Goal: Navigation & Orientation: Find specific page/section

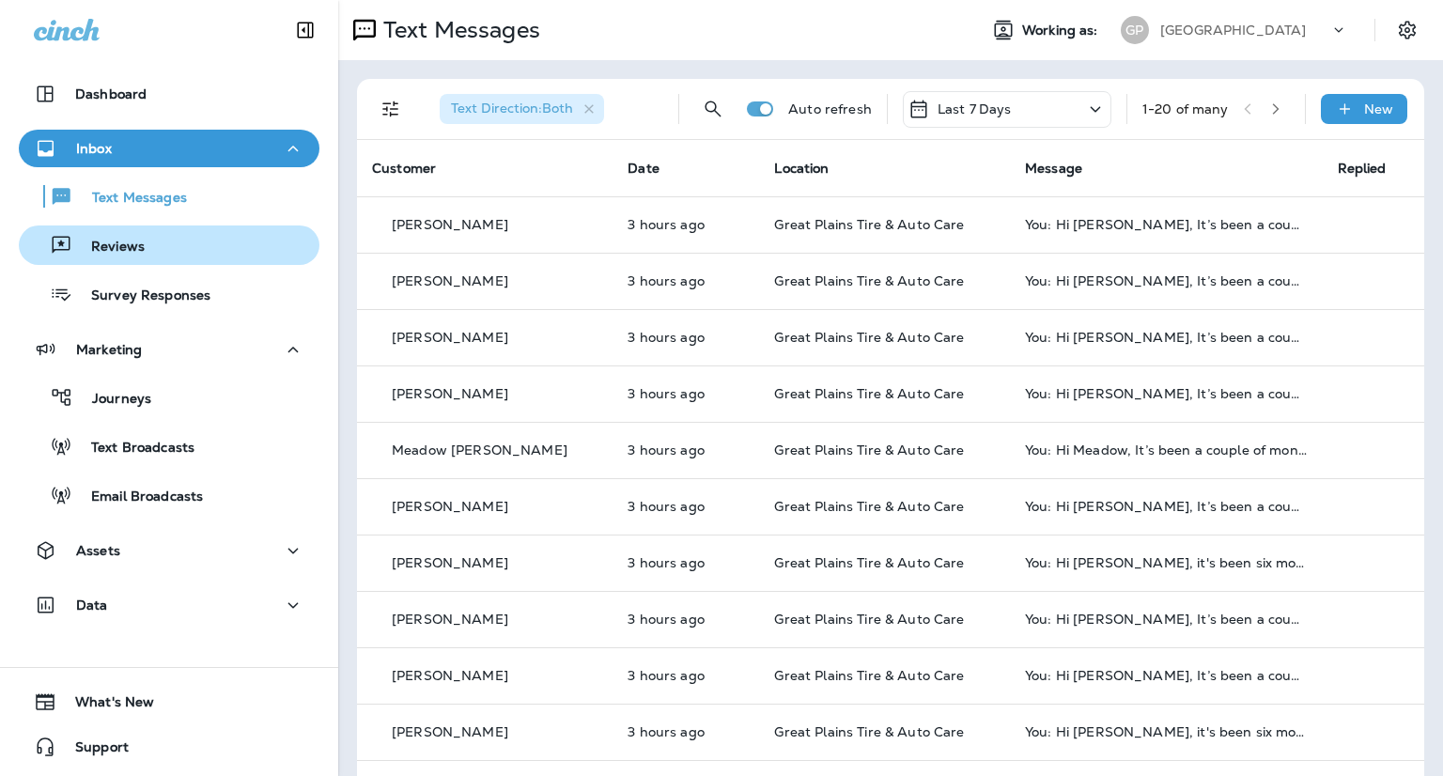
click at [117, 253] on p "Reviews" at bounding box center [108, 248] width 72 height 18
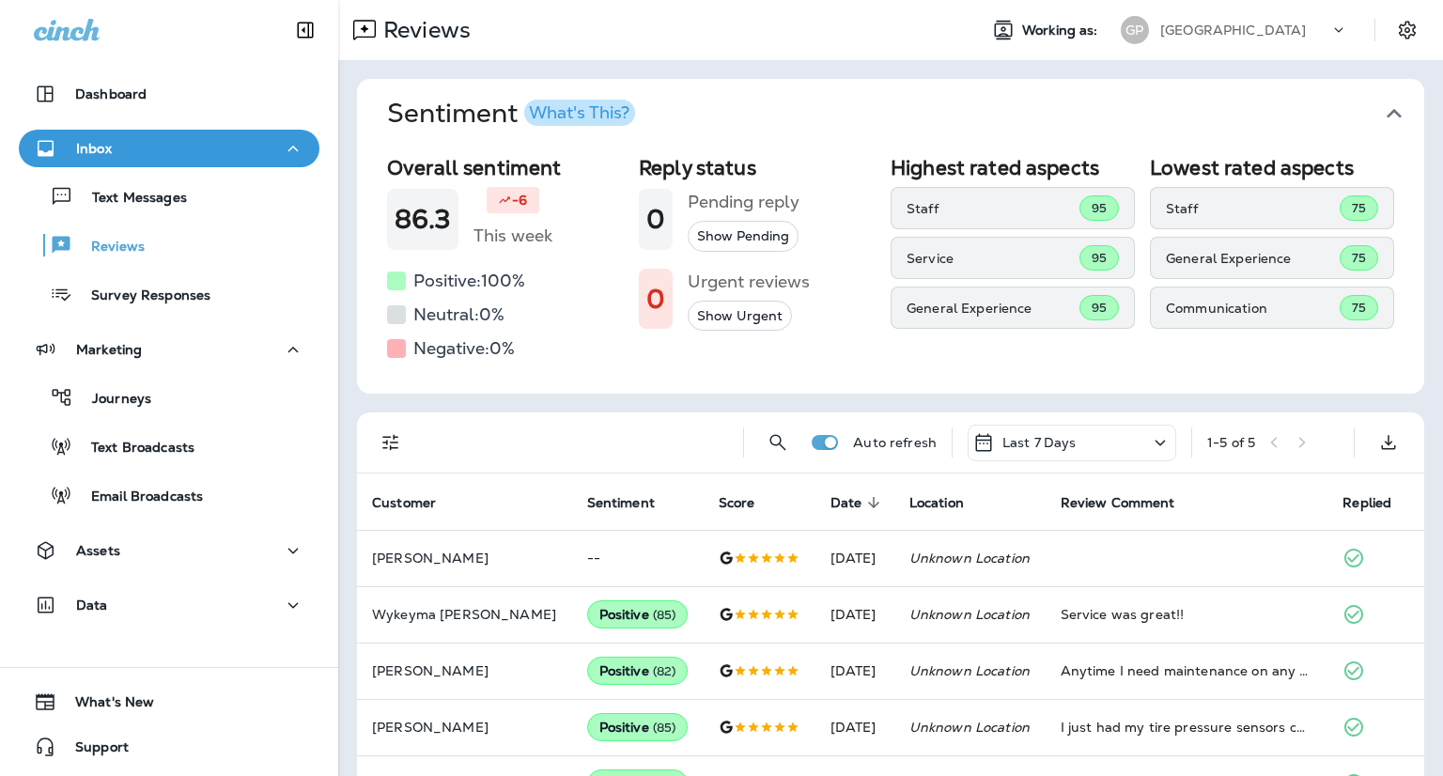
scroll to position [54, 0]
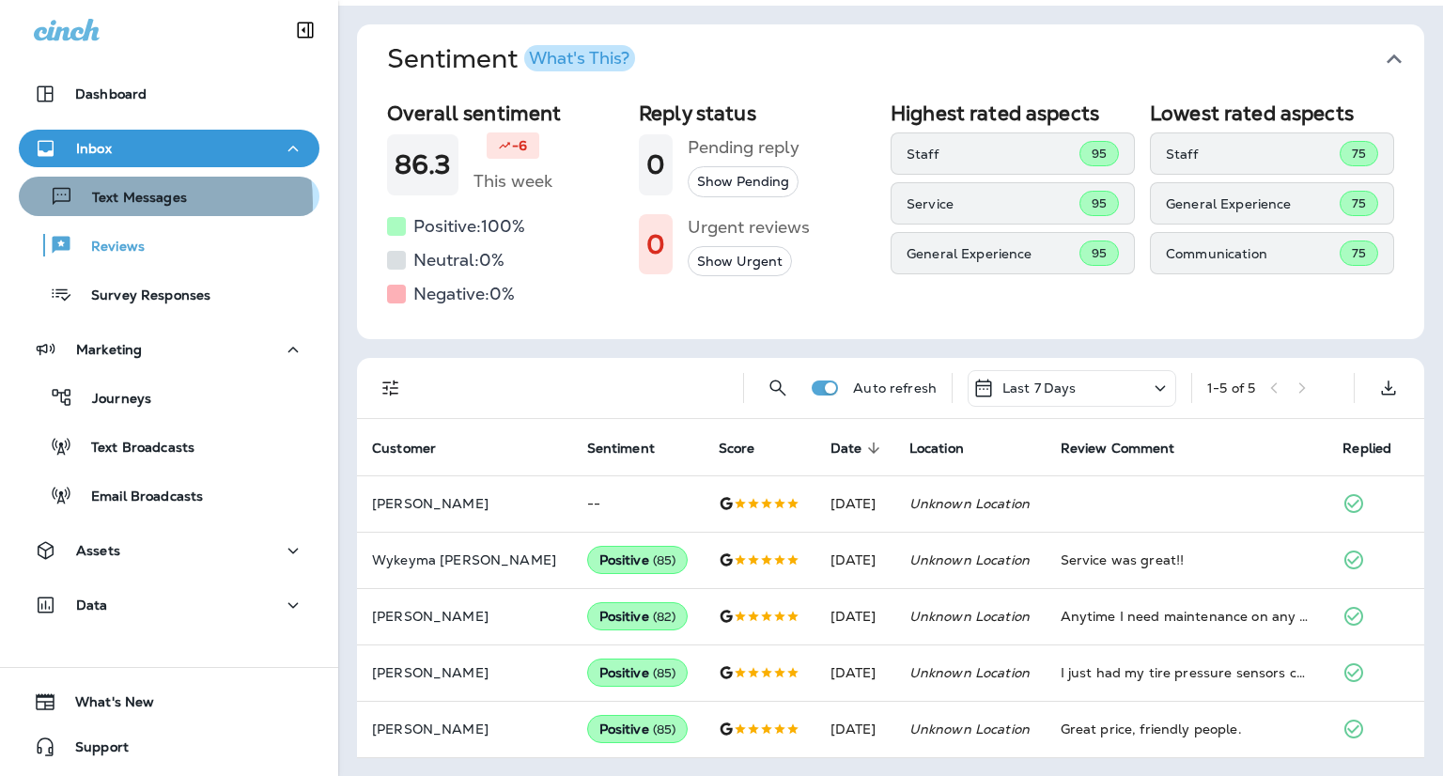
click at [126, 203] on p "Text Messages" at bounding box center [130, 199] width 114 height 18
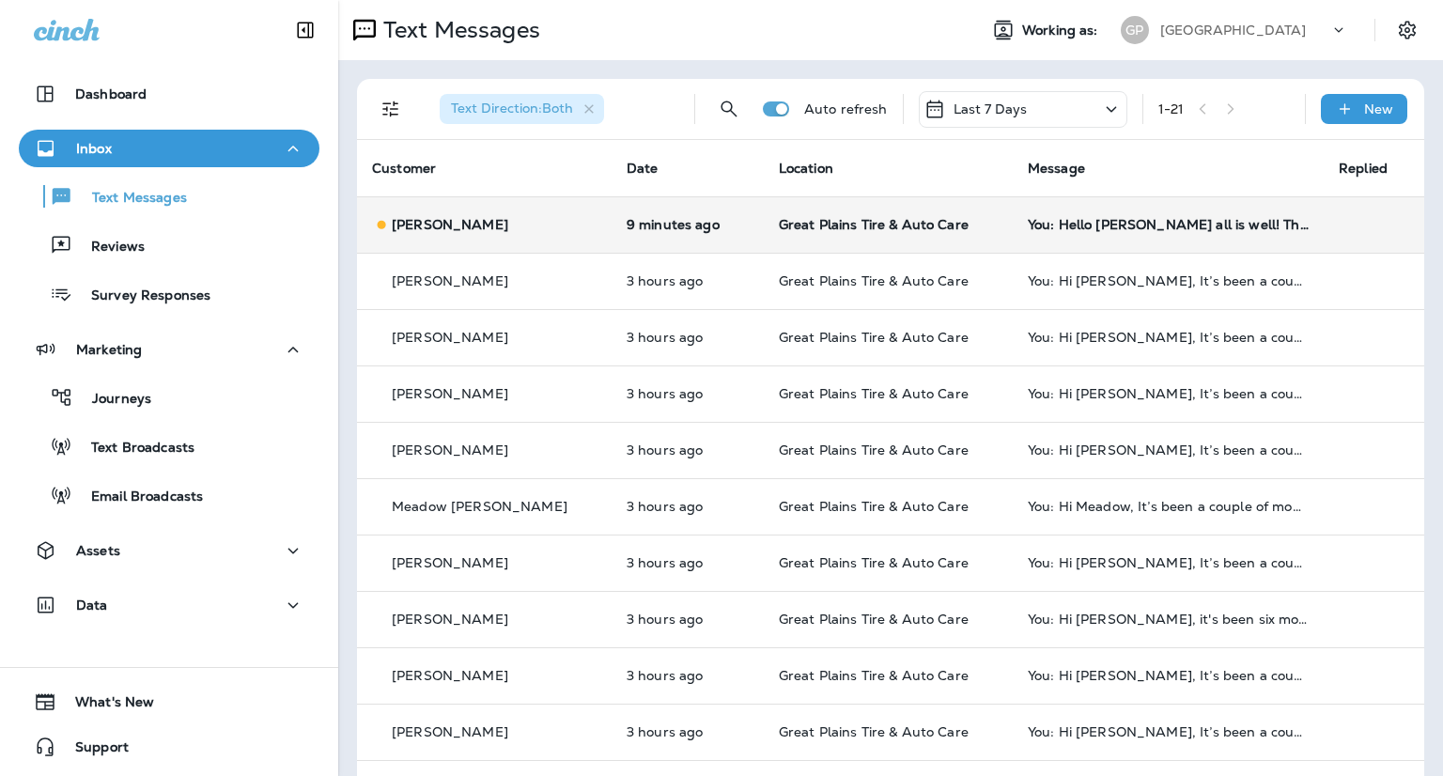
click at [1095, 234] on td "You: Hello [PERSON_NAME] all is well! This is [PERSON_NAME] from Great Plains T…" at bounding box center [1168, 224] width 311 height 56
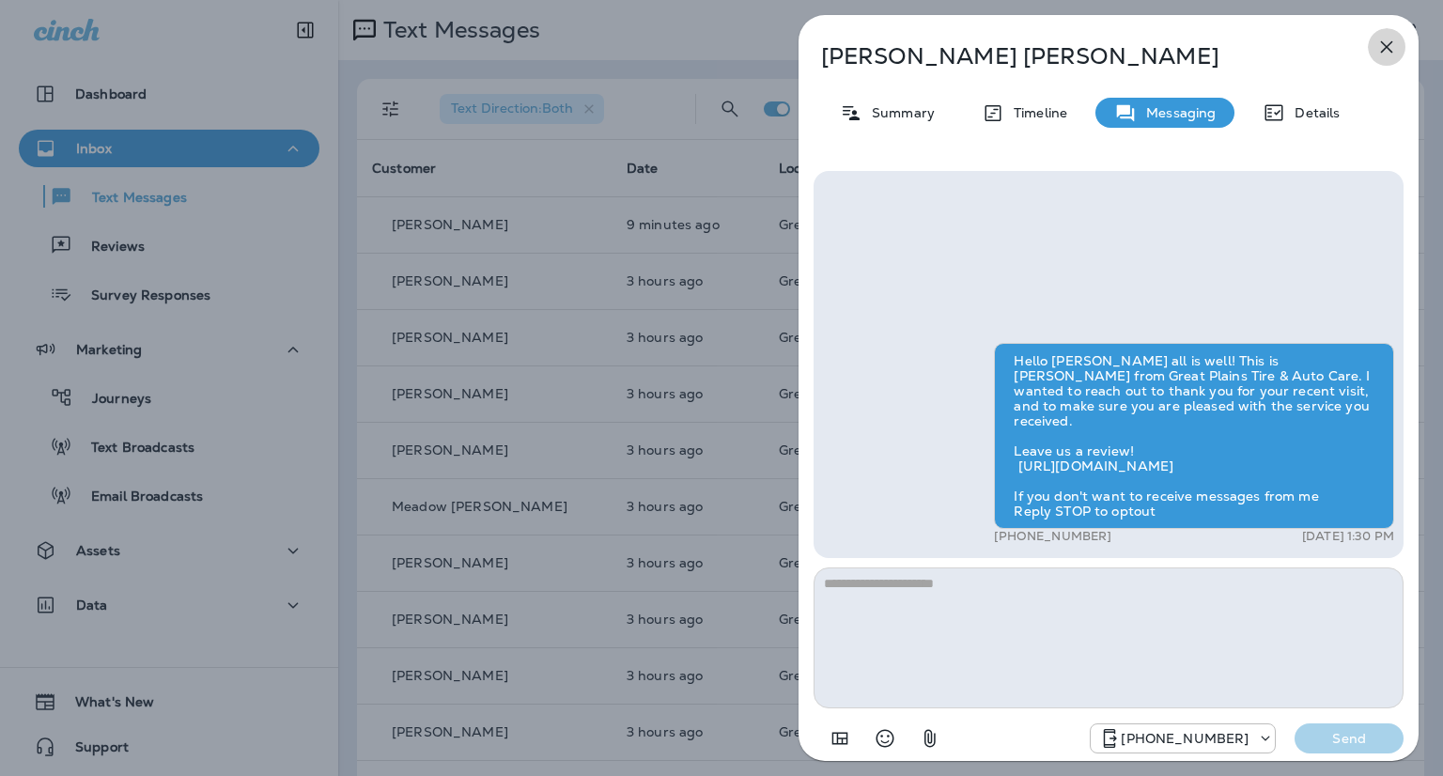
click at [1398, 50] on button "button" at bounding box center [1387, 47] width 38 height 38
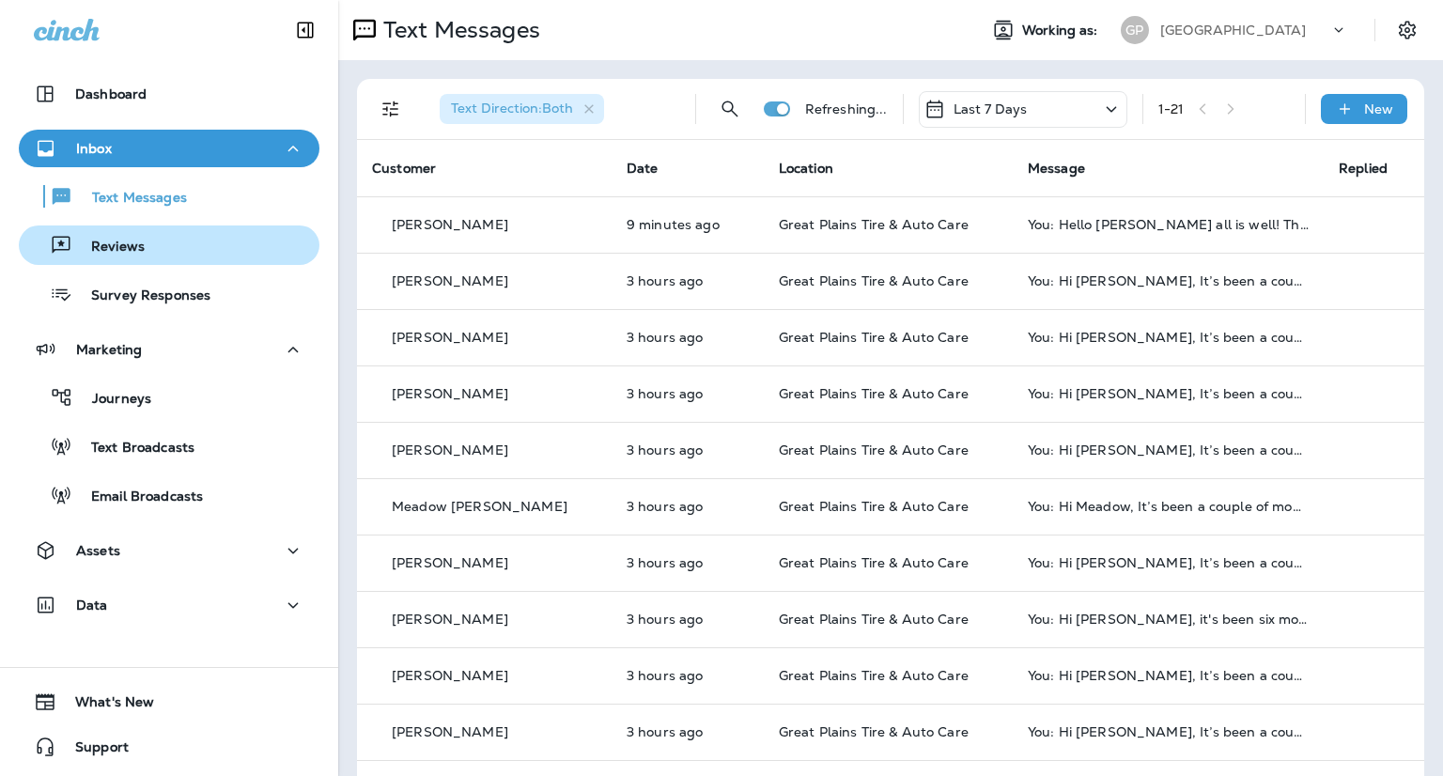
click at [135, 253] on p "Reviews" at bounding box center [108, 248] width 72 height 18
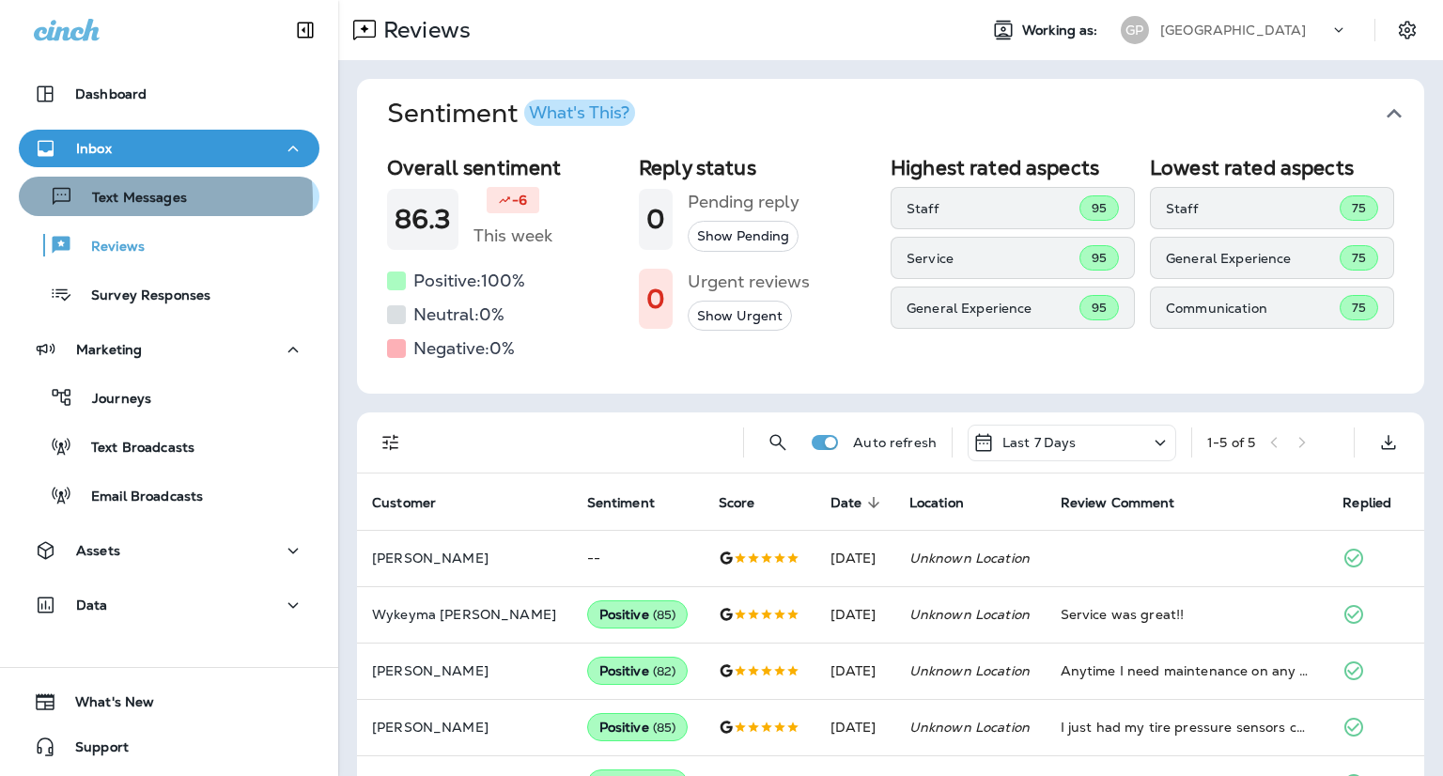
click at [135, 199] on p "Text Messages" at bounding box center [130, 199] width 114 height 18
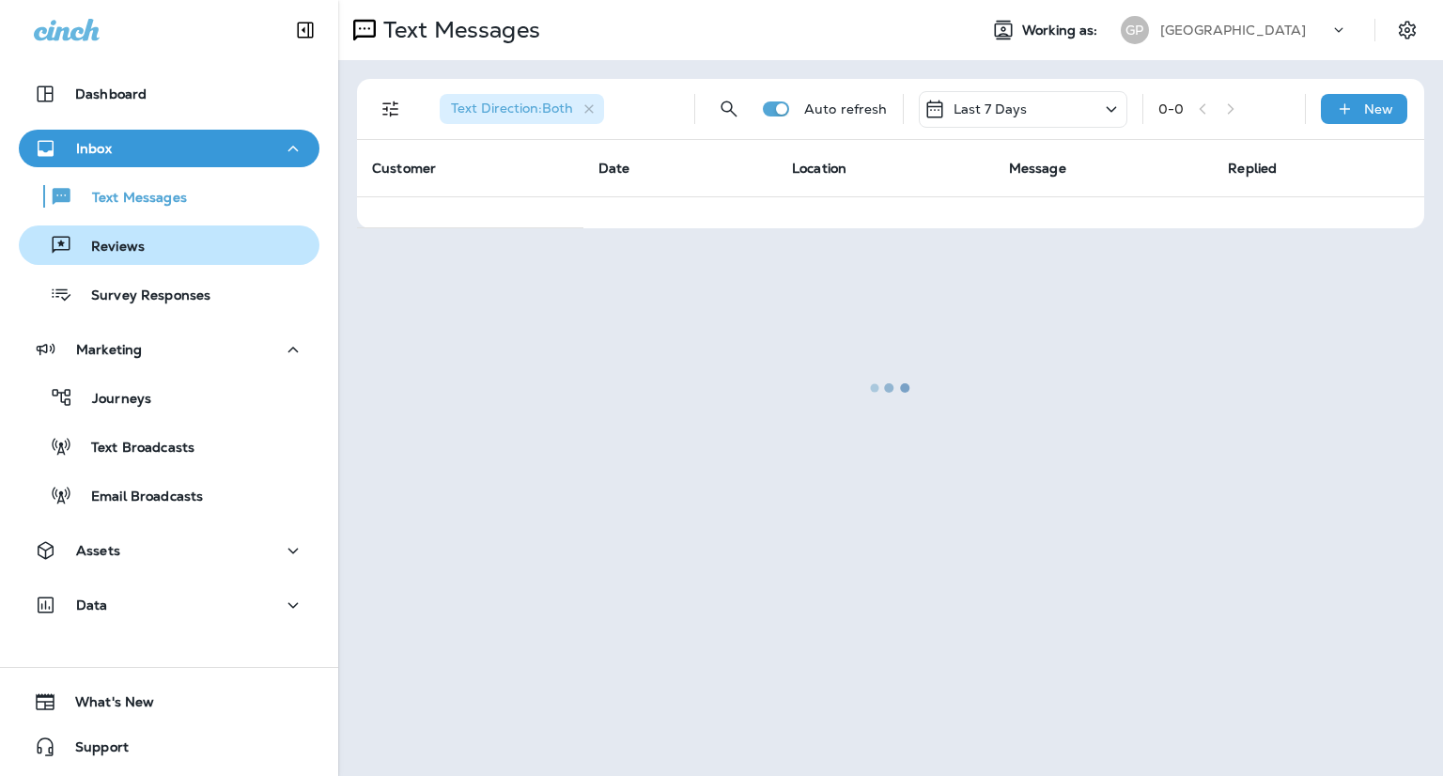
click at [127, 239] on p "Reviews" at bounding box center [108, 248] width 72 height 18
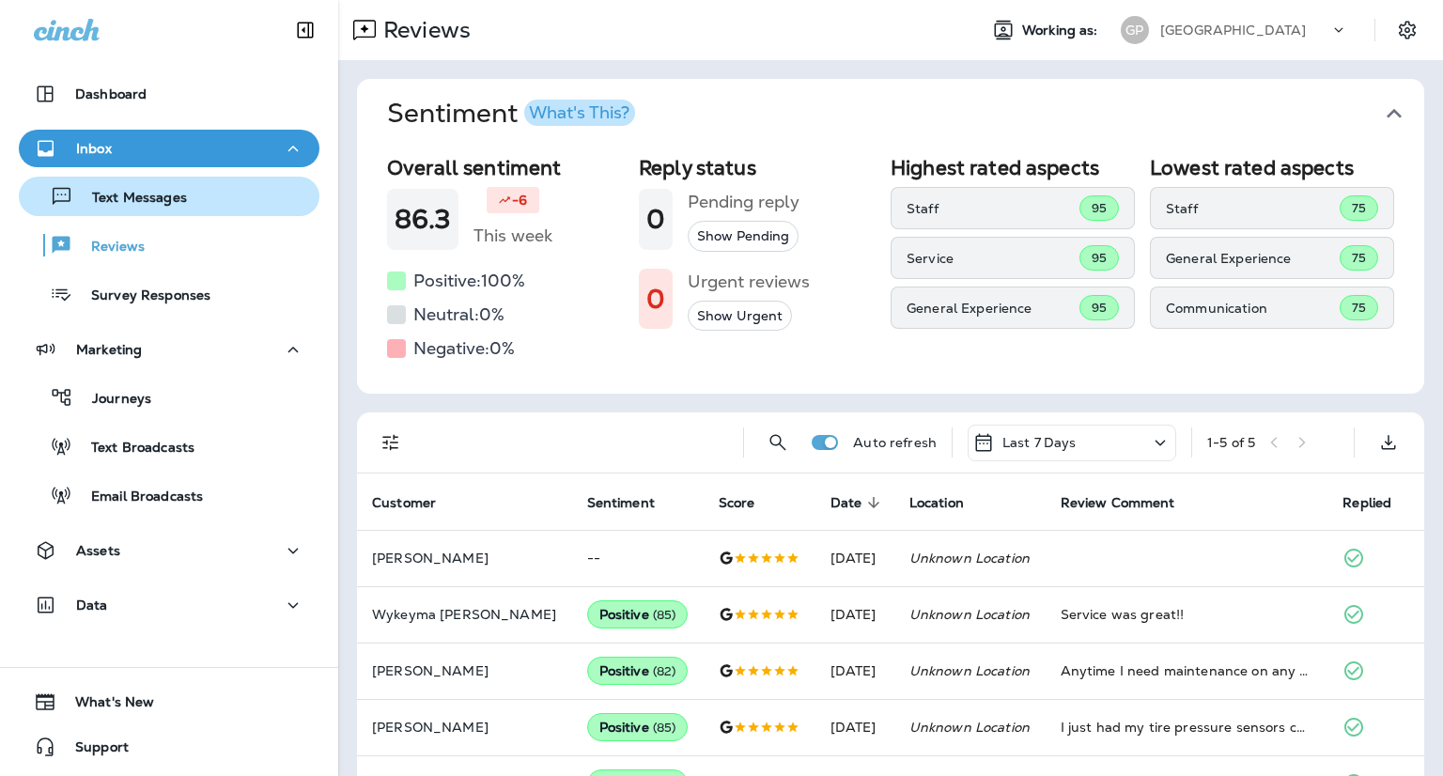
click at [138, 197] on p "Text Messages" at bounding box center [130, 199] width 114 height 18
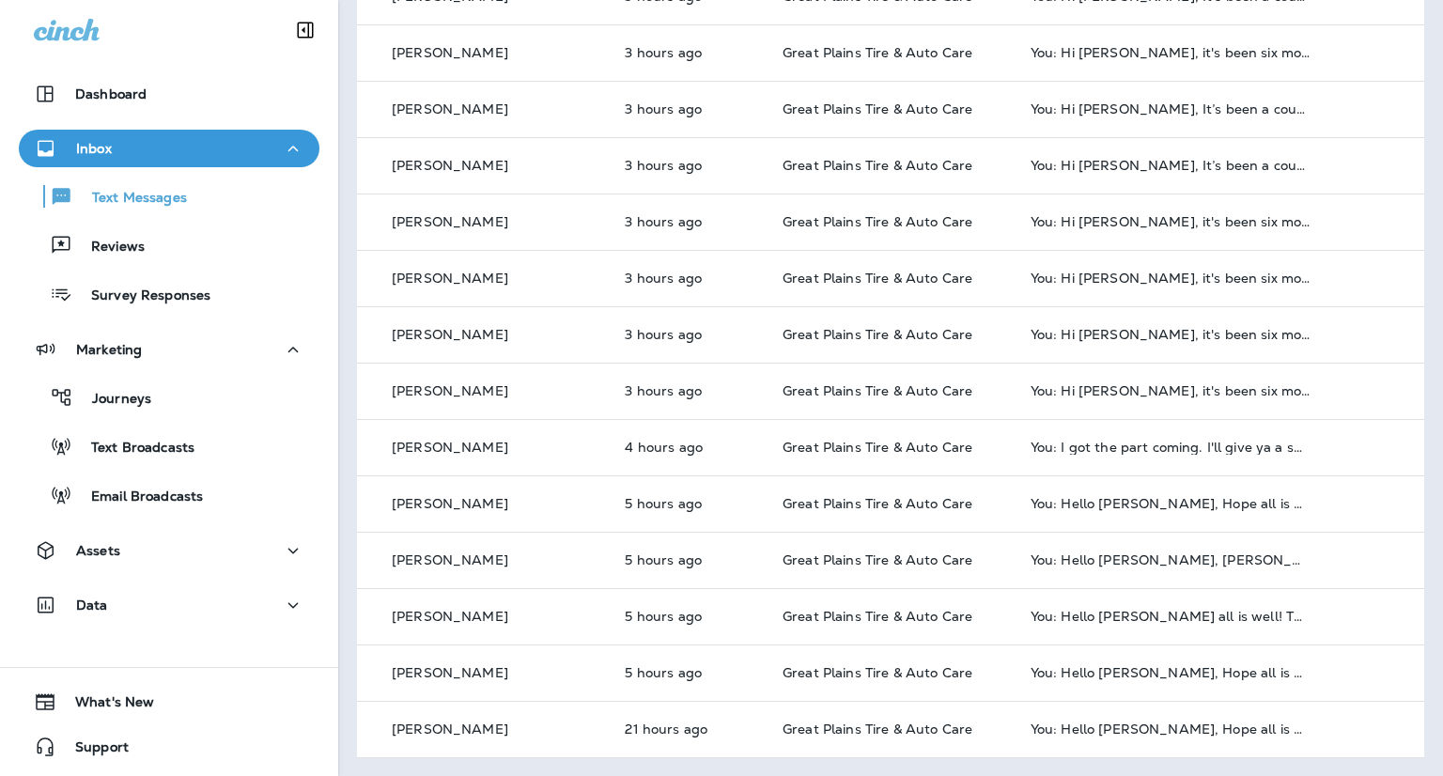
scroll to position [567, 0]
click at [132, 245] on p "Reviews" at bounding box center [108, 248] width 72 height 18
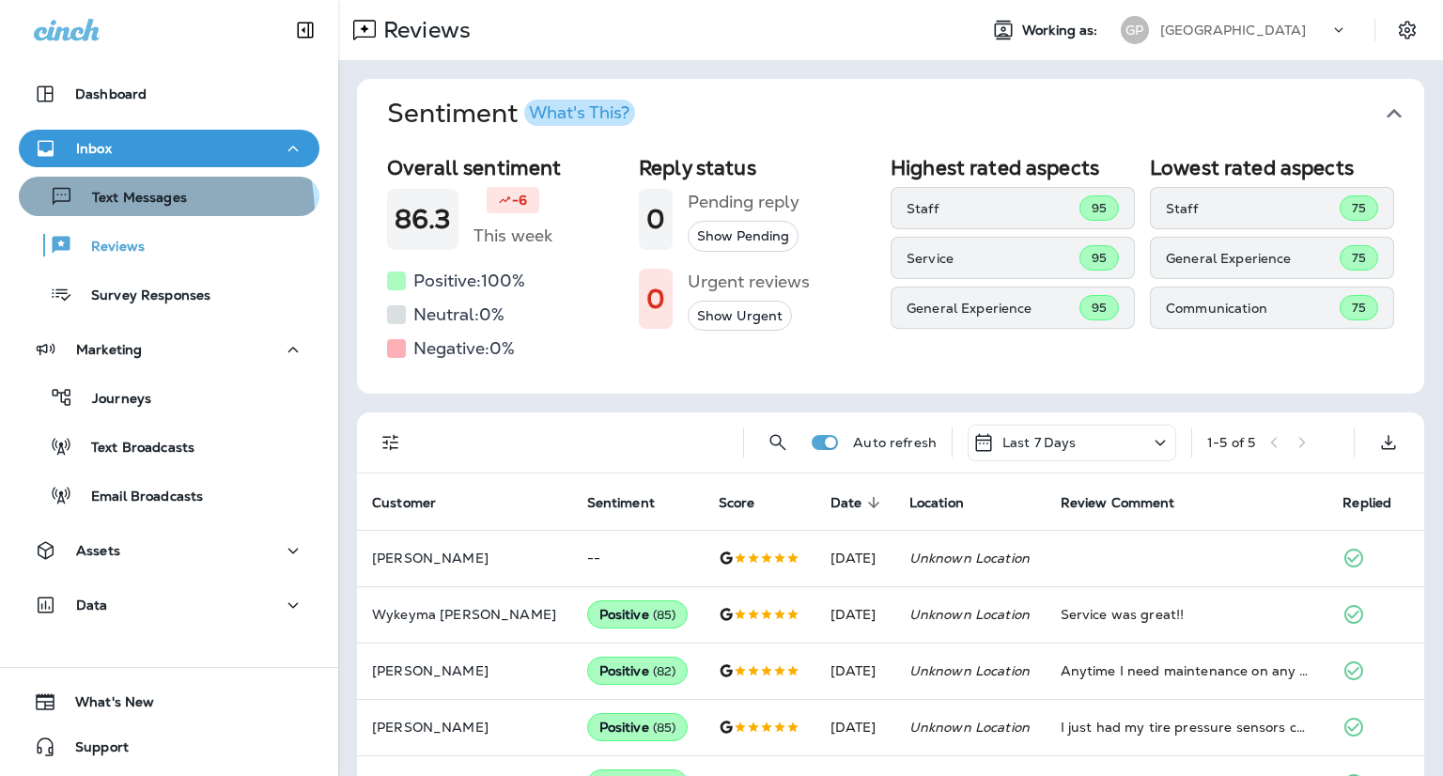
click at [132, 214] on button "Text Messages" at bounding box center [169, 196] width 301 height 39
